Goal: Task Accomplishment & Management: Manage account settings

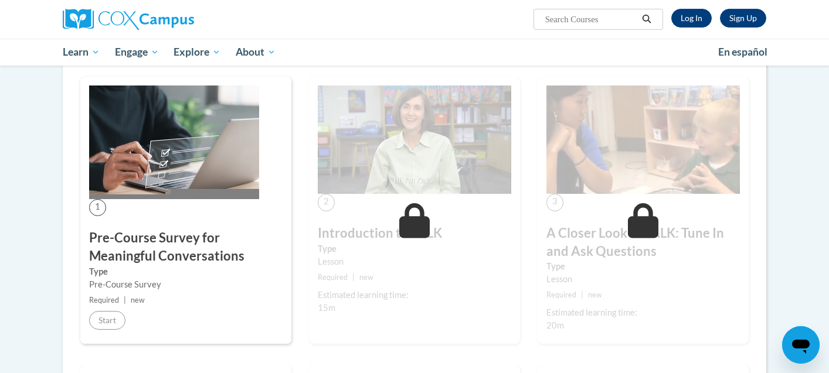
scroll to position [293, 0]
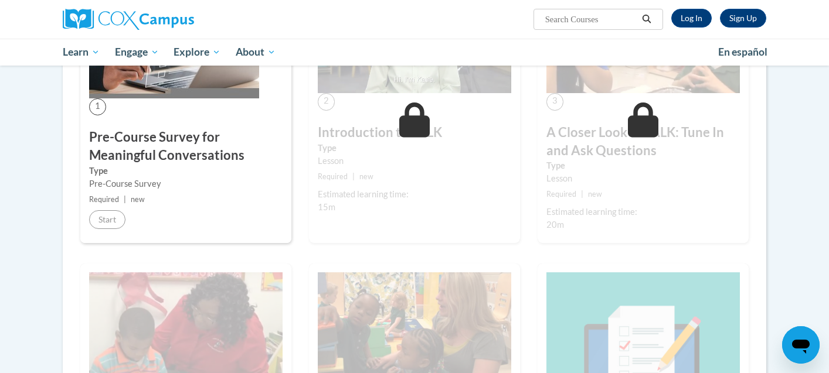
click at [798, 280] on body "Sign Up Log In Search Search... Toggle navigation My Learning My Learning My Co…" at bounding box center [414, 292] width 829 height 1171
click at [706, 26] on link "Log In" at bounding box center [691, 18] width 40 height 19
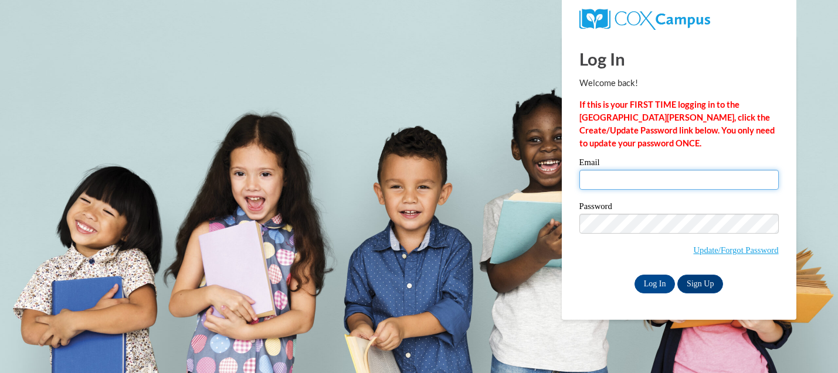
click at [627, 171] on input "Email" at bounding box center [678, 180] width 199 height 20
type input "[EMAIL_ADDRESS][DOMAIN_NAME]"
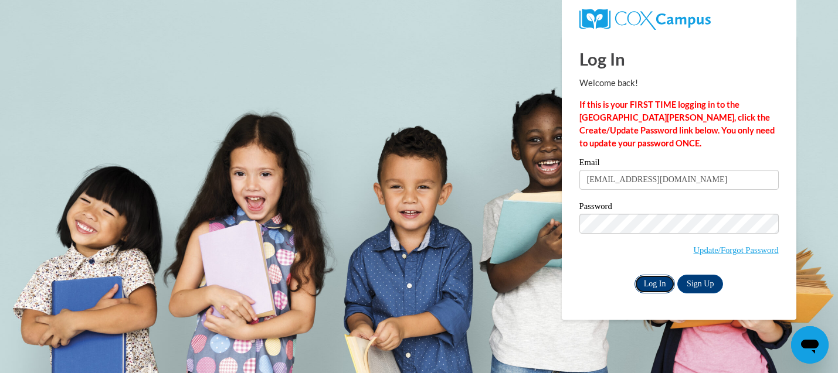
click at [645, 285] on input "Log In" at bounding box center [654, 284] width 41 height 19
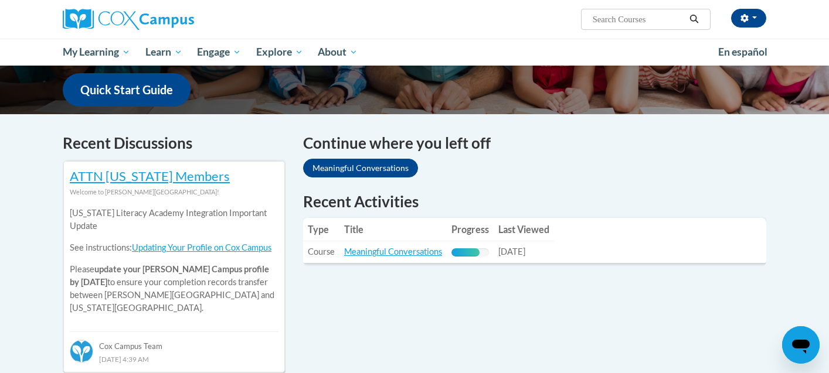
scroll to position [410, 0]
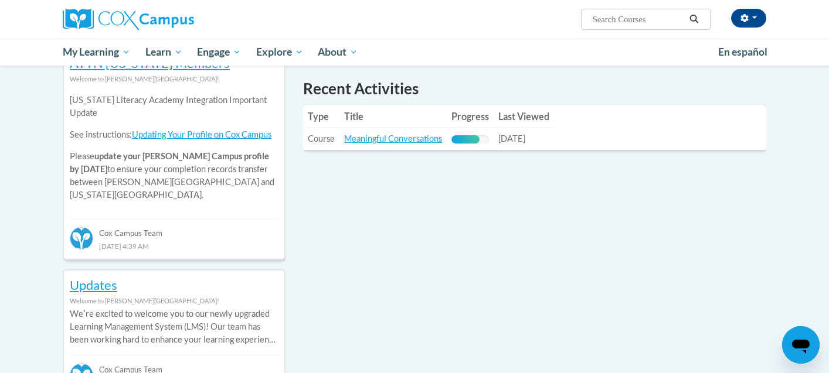
click at [392, 127] on th "Title" at bounding box center [392, 116] width 107 height 23
click at [391, 137] on link "Meaningful Conversations" at bounding box center [393, 139] width 98 height 10
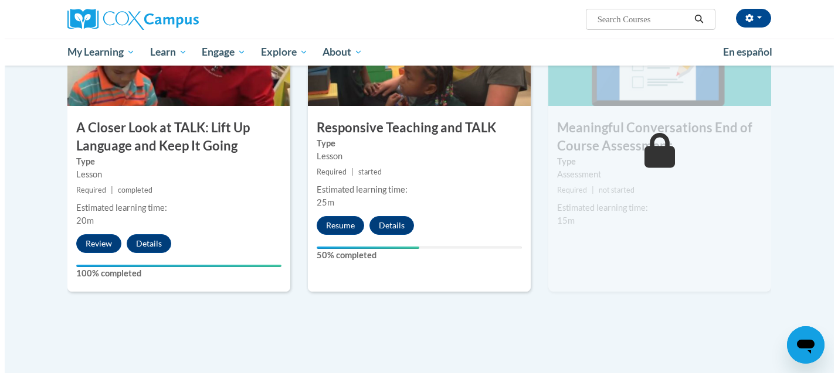
scroll to position [645, 0]
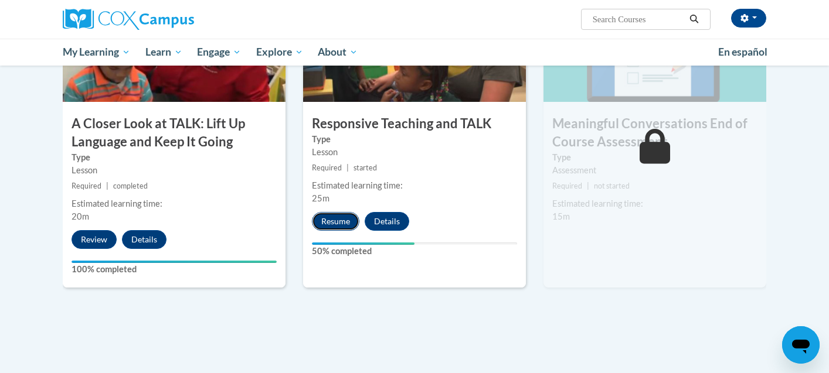
click at [336, 223] on button "Resume" at bounding box center [335, 221] width 47 height 19
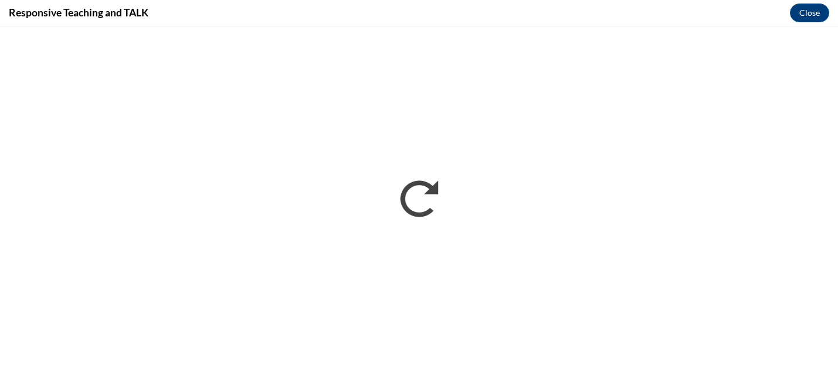
scroll to position [0, 0]
